Goal: Task Accomplishment & Management: Complete application form

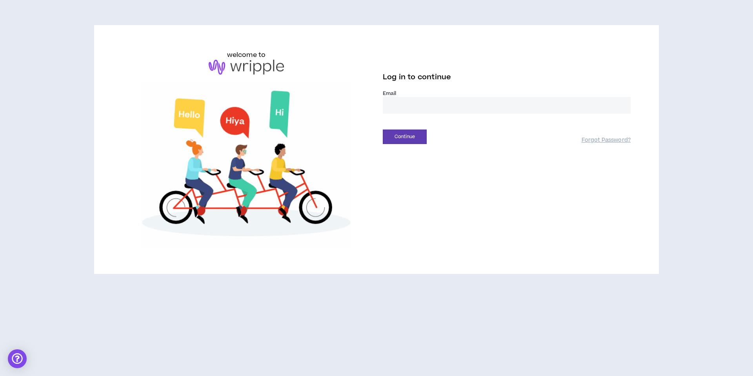
click at [450, 106] on input "email" at bounding box center [507, 105] width 248 height 17
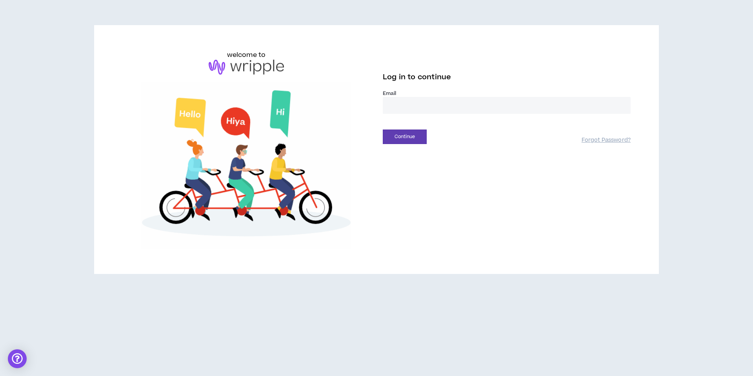
type input "**********"
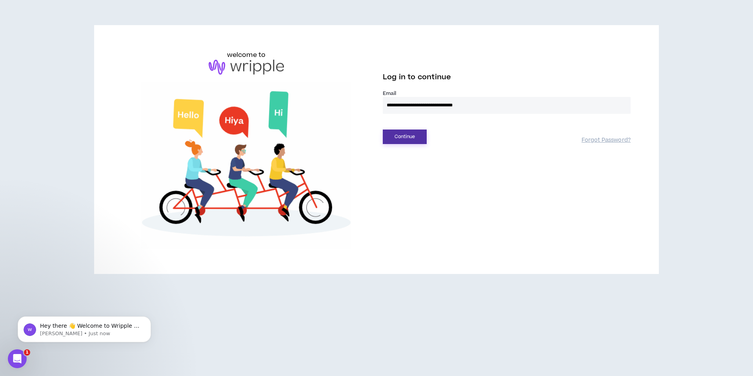
click at [415, 132] on button "Continue" at bounding box center [405, 136] width 44 height 15
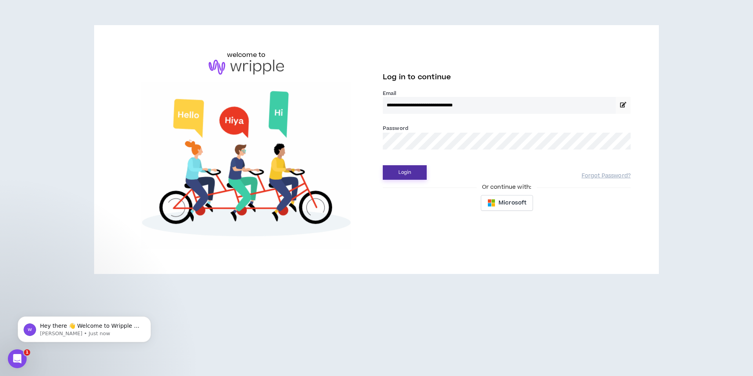
click at [412, 167] on button "Login" at bounding box center [405, 172] width 44 height 15
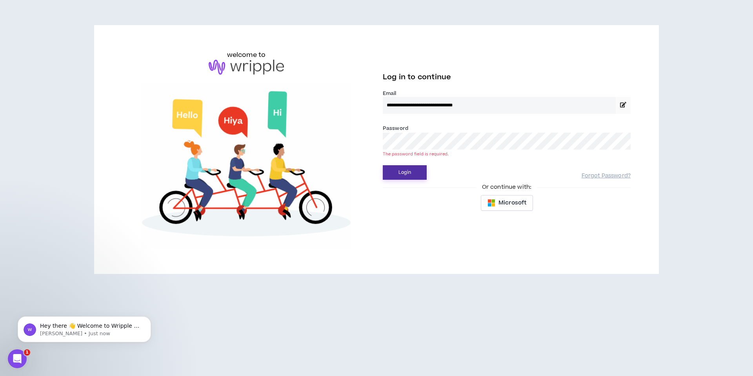
click at [397, 170] on button "Login" at bounding box center [405, 172] width 44 height 15
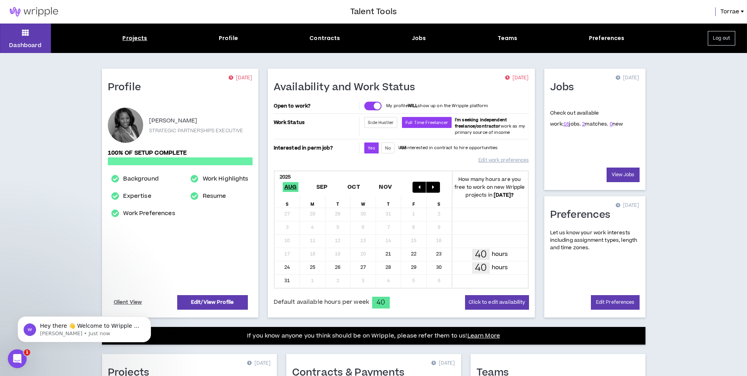
click at [139, 39] on div "Projects" at bounding box center [134, 38] width 25 height 8
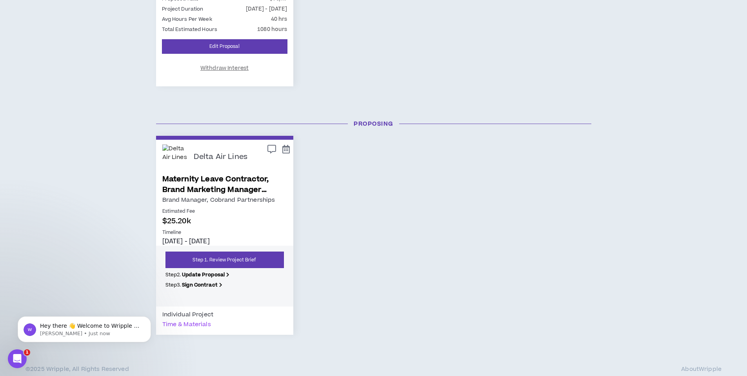
scroll to position [300, 0]
click at [210, 256] on link "Step 1. Review Project Brief" at bounding box center [225, 259] width 119 height 16
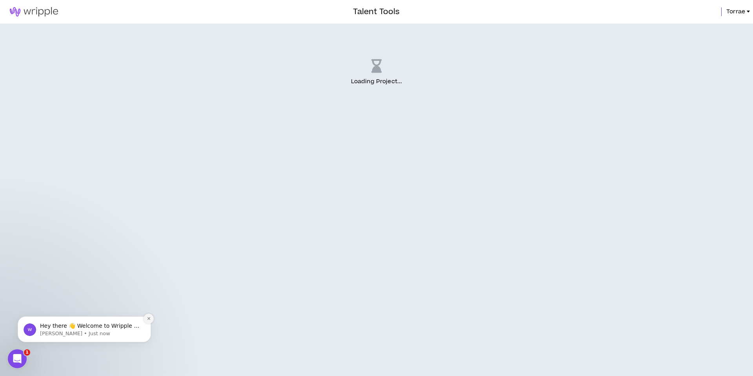
click at [150, 319] on icon "Dismiss notification" at bounding box center [149, 318] width 4 height 4
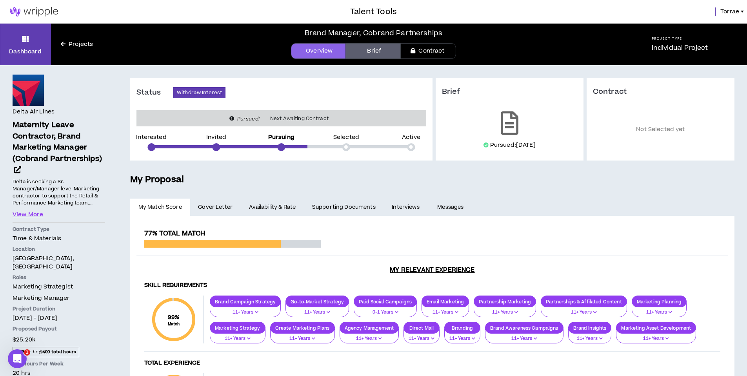
click at [374, 49] on link "Brief" at bounding box center [373, 51] width 55 height 16
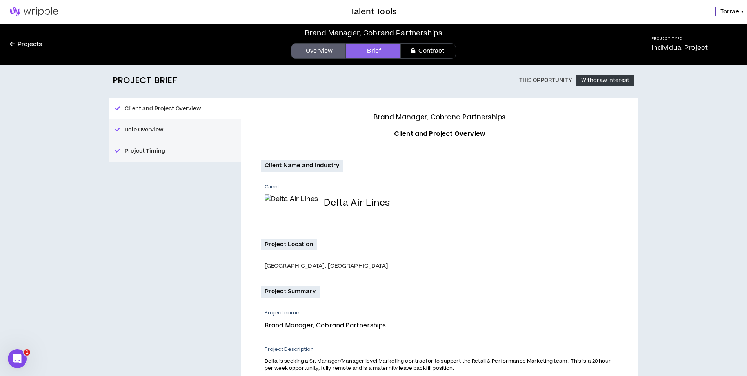
click at [24, 44] on link "Projects" at bounding box center [26, 44] width 52 height 9
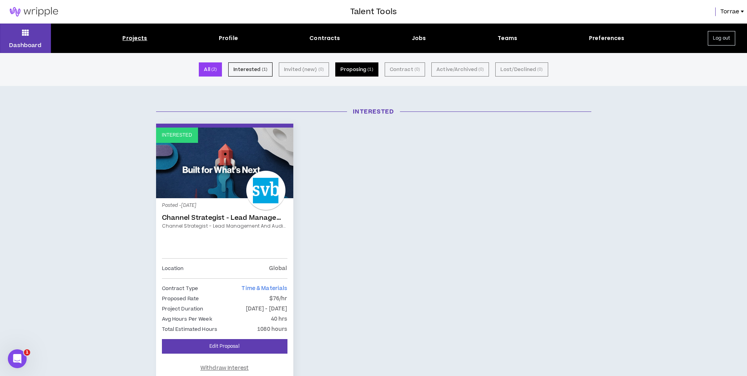
click at [355, 67] on button "Proposing ( 1 )" at bounding box center [356, 69] width 43 height 14
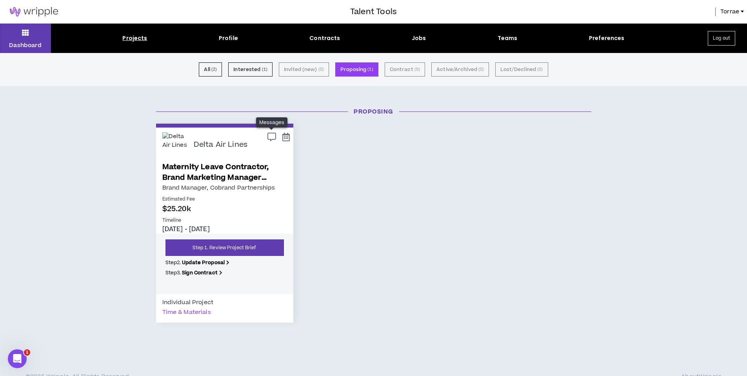
click at [270, 137] on icon at bounding box center [272, 136] width 9 height 7
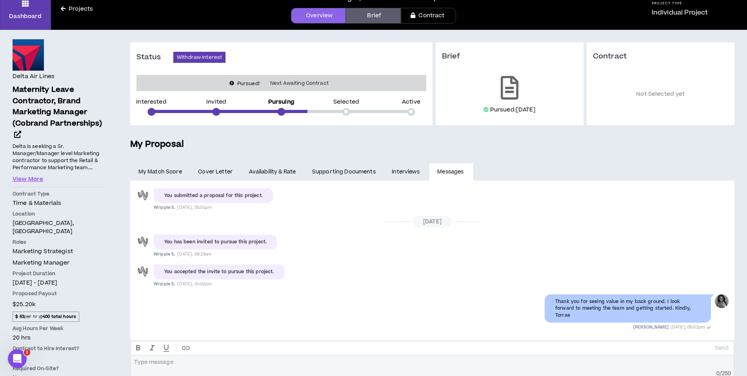
scroll to position [36, 0]
